Goal: Check status: Check status

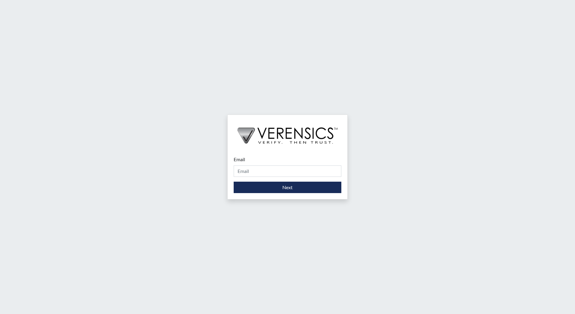
click at [262, 178] on form "Email Please provide your email address. Next" at bounding box center [288, 174] width 108 height 37
drag, startPoint x: 263, startPoint y: 171, endPoint x: 265, endPoint y: 174, distance: 4.1
click at [263, 171] on input "Email" at bounding box center [288, 171] width 108 height 11
type input "[EMAIL_ADDRESS][DOMAIN_NAME]"
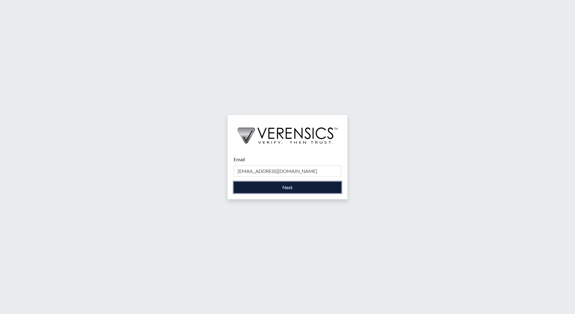
click at [282, 191] on button "Next" at bounding box center [288, 187] width 108 height 11
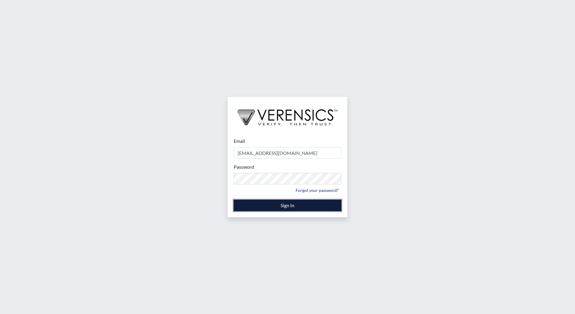
click at [311, 206] on button "Sign In" at bounding box center [288, 205] width 108 height 11
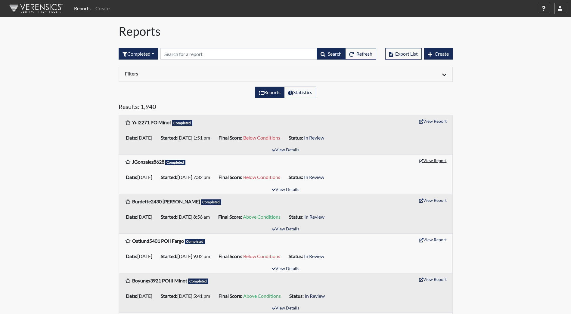
click at [426, 162] on button "View Report" at bounding box center [432, 160] width 33 height 9
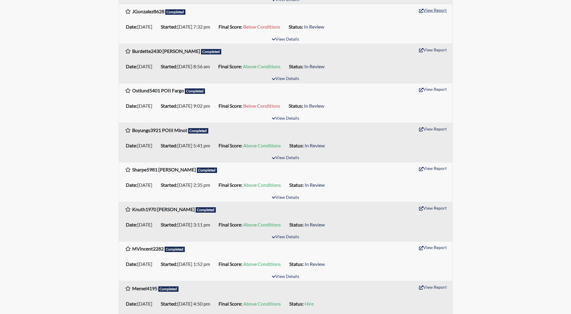
scroll to position [181, 0]
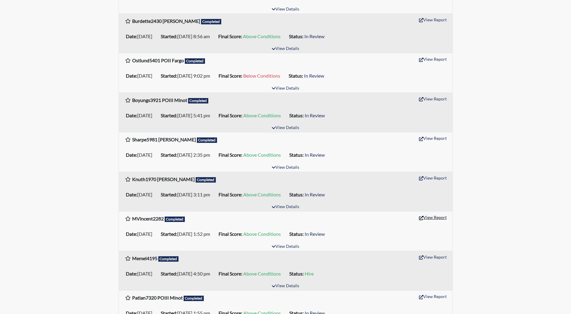
click at [425, 217] on button "View Report" at bounding box center [432, 217] width 33 height 9
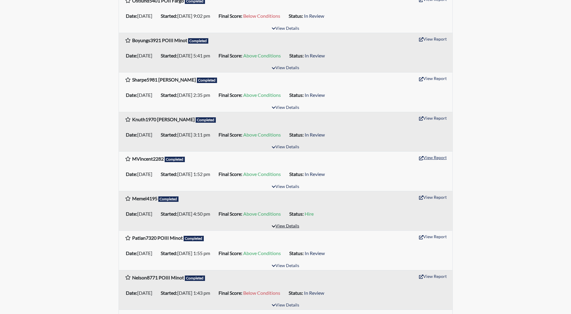
scroll to position [241, 0]
click at [284, 224] on button "View Details" at bounding box center [285, 226] width 33 height 8
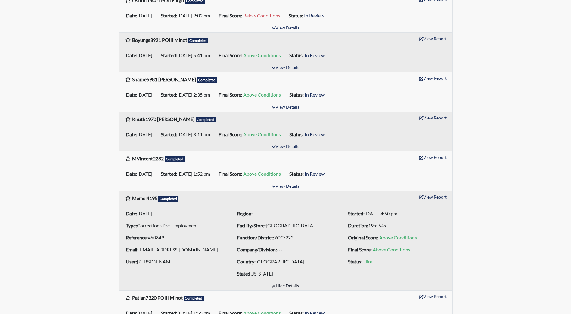
click at [287, 287] on button "Hide Details" at bounding box center [285, 286] width 32 height 8
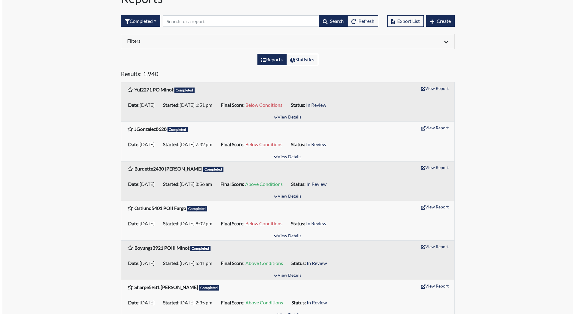
scroll to position [0, 0]
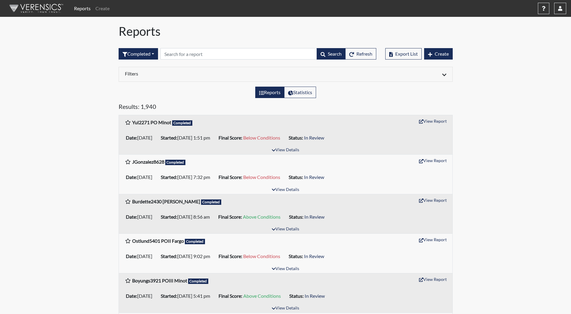
click at [41, 7] on img at bounding box center [35, 8] width 69 height 18
click at [44, 9] on img at bounding box center [35, 8] width 69 height 18
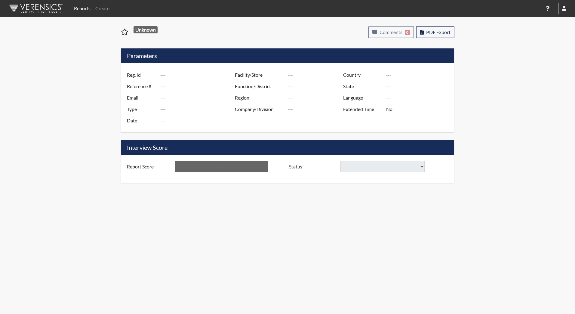
type input "JGonzalez8628"
type input "51001"
type input "jongonz@umich.edu"
type input "Corrections Pre-Employment"
type input "Aug 28, 2025"
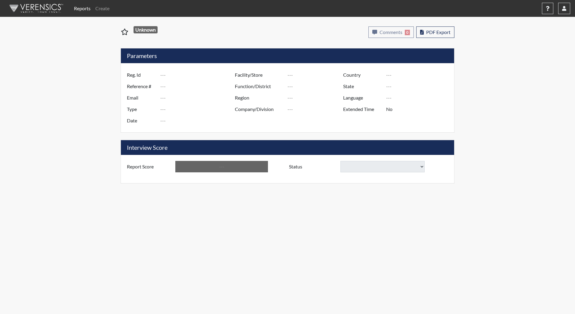
type input "[PERSON_NAME][GEOGRAPHIC_DATA]"
type input "JRCC/518"
type input "[GEOGRAPHIC_DATA]"
type input "[US_STATE]"
type input "English"
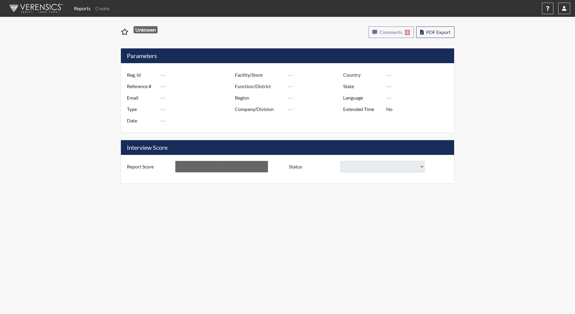
type input "Below Conditions"
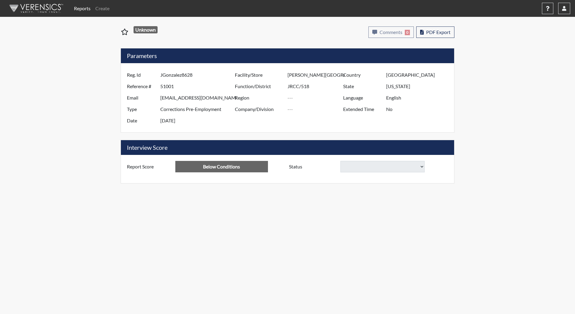
select select
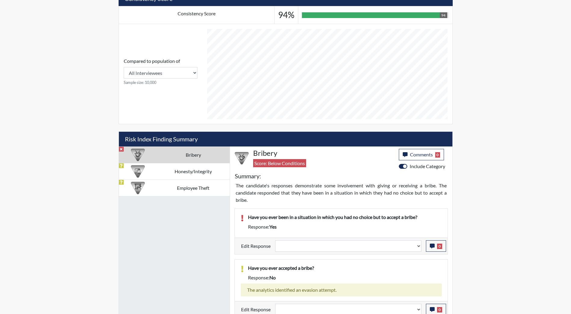
scroll to position [222, 0]
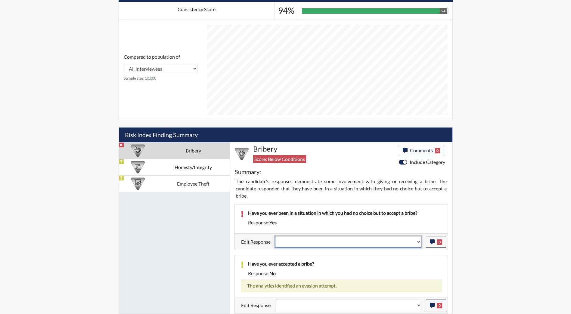
click at [297, 246] on select "Question is not relevant. Results will be updated. Reasonable explanation provi…" at bounding box center [348, 241] width 146 height 11
click at [304, 242] on select "Question is not relevant. Results will be updated. Reasonable explanation provi…" at bounding box center [348, 241] width 146 height 11
select select "reasonable-explanation-provided"
click at [275, 236] on select "Question is not relevant. Results will be updated. Reasonable explanation provi…" at bounding box center [348, 241] width 146 height 11
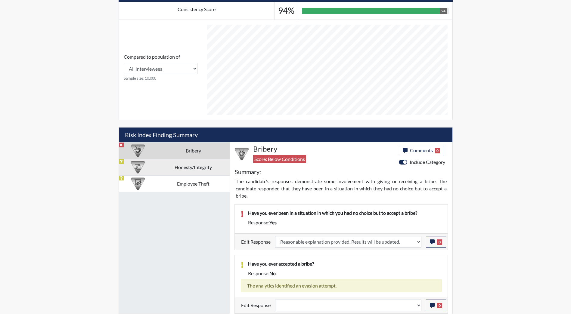
select select
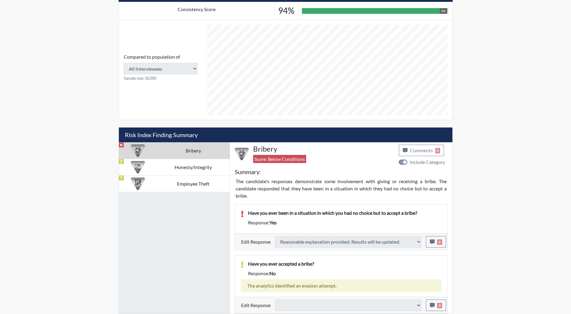
type input "Above Conditions"
select select
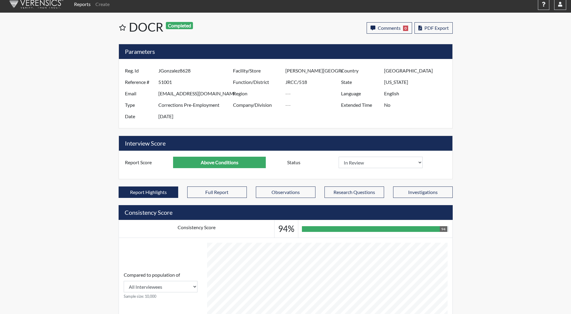
scroll to position [0, 0]
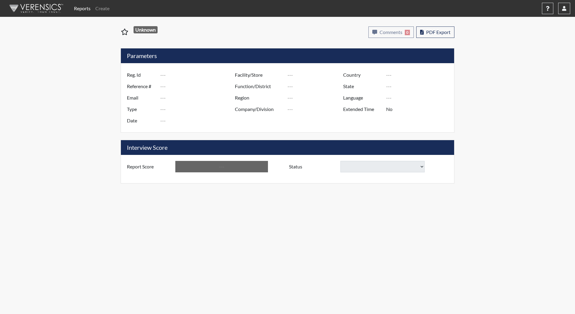
type input "MVincent2282"
type input "51000"
type input "vincentmegan08@gmail.com"
type input "Corrections Pre-Employment"
type input "Aug 28, 2025"
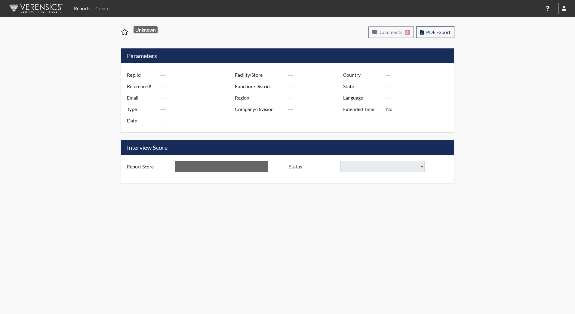
type input "[PERSON_NAME][GEOGRAPHIC_DATA]"
type input "JRCC/518"
type input "[GEOGRAPHIC_DATA]"
type input "[US_STATE]"
type input "English"
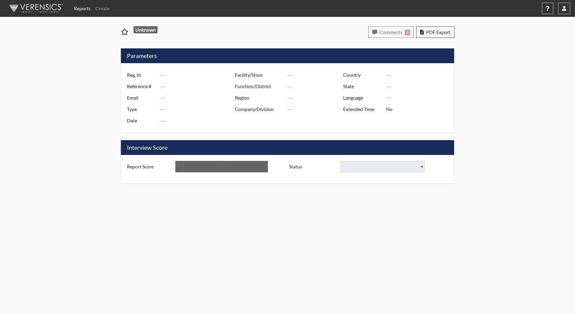
type input "Above Conditions"
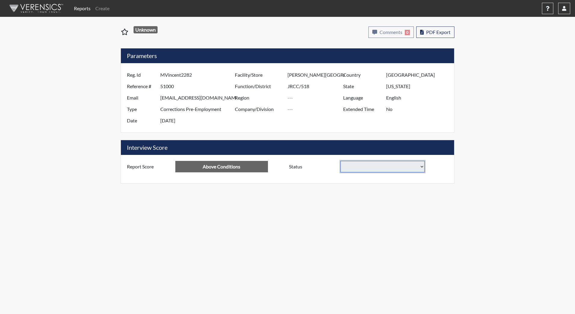
select select
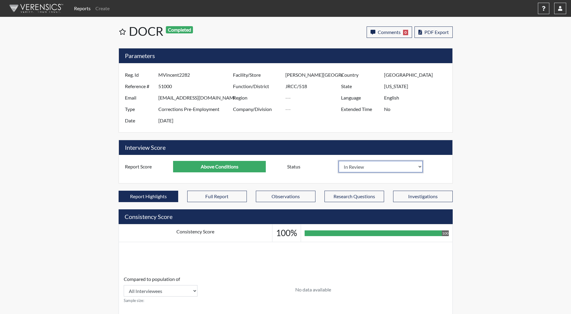
click at [371, 167] on select "In Review Hire Decline" at bounding box center [381, 166] width 84 height 11
select select "decline"
select select
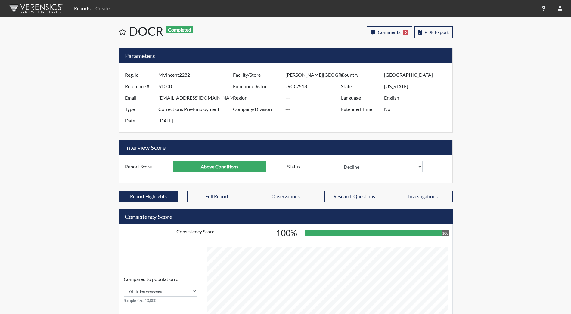
select select
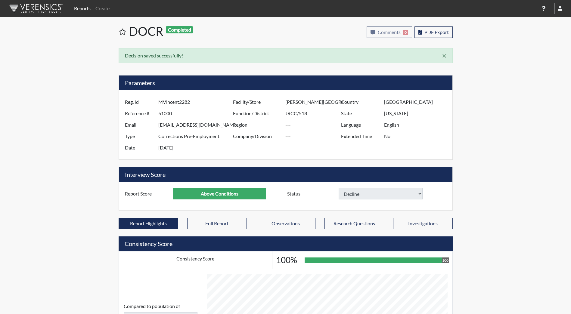
select select
